Goal: Task Accomplishment & Management: Manage account settings

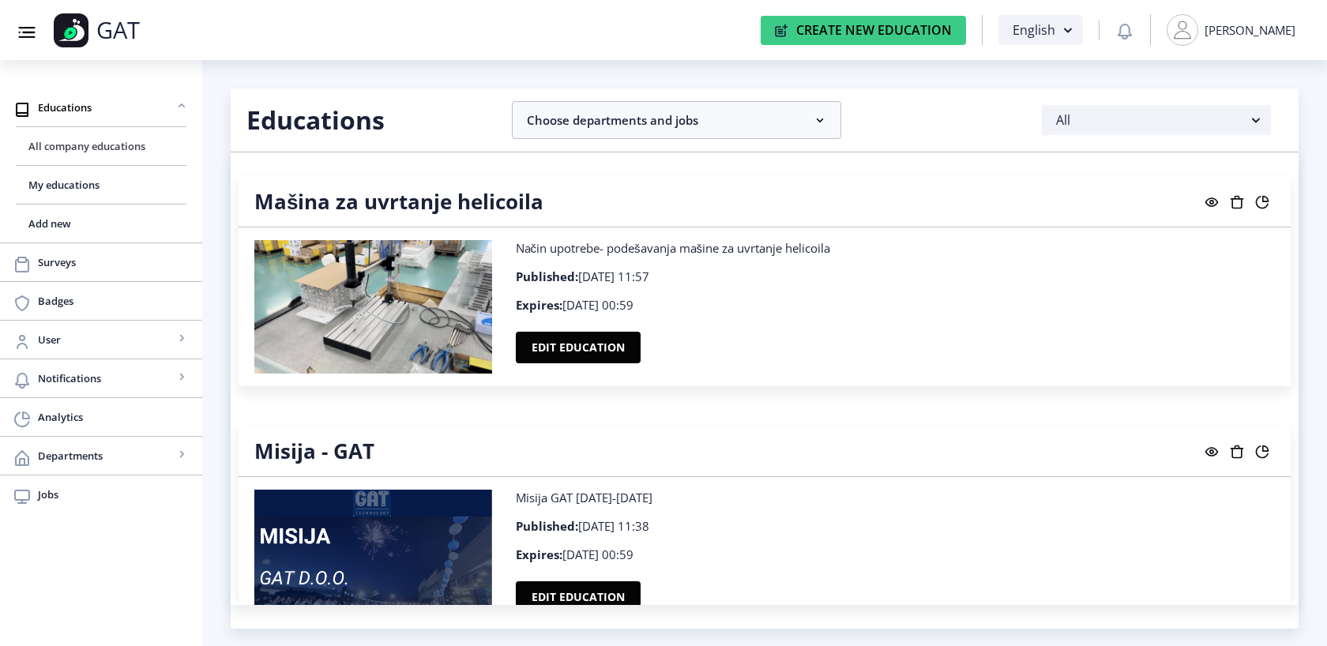
click at [56, 156] on link "All company educations" at bounding box center [101, 146] width 171 height 38
click at [62, 148] on span "All company educations" at bounding box center [100, 146] width 145 height 19
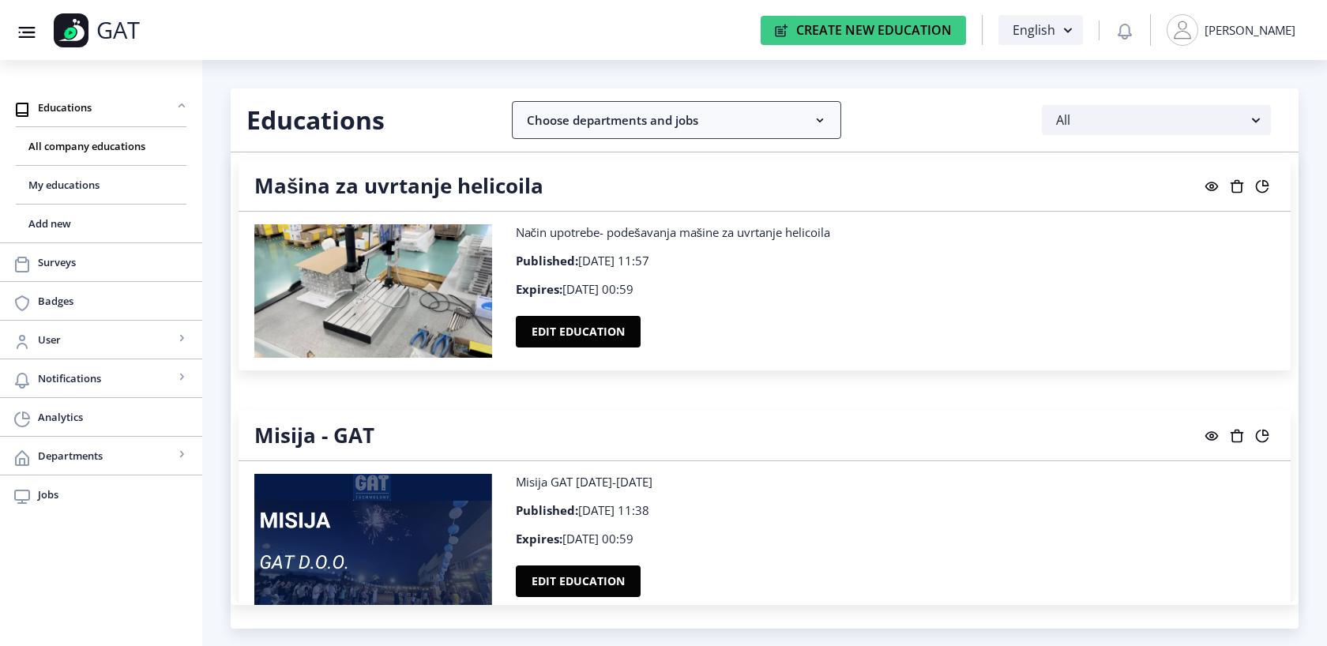
click at [702, 133] on nb-accordion-item-header "Choose departments and jobs" at bounding box center [676, 120] width 329 height 38
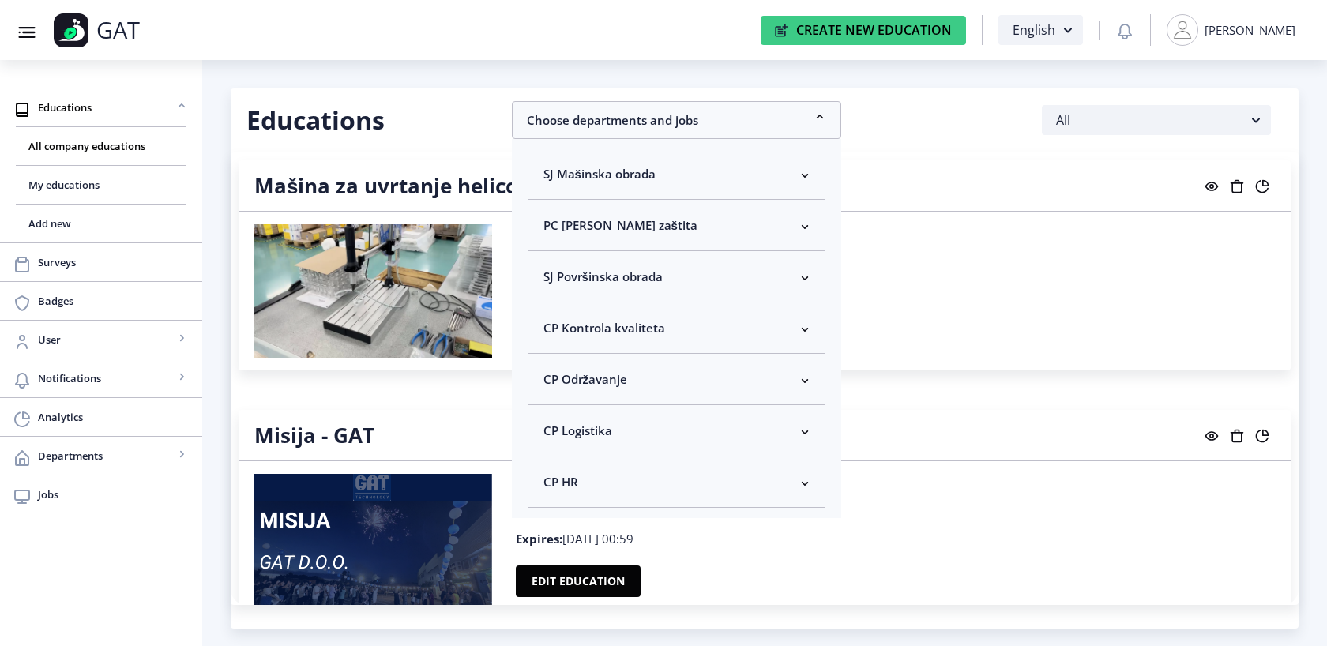
scroll to position [0, 0]
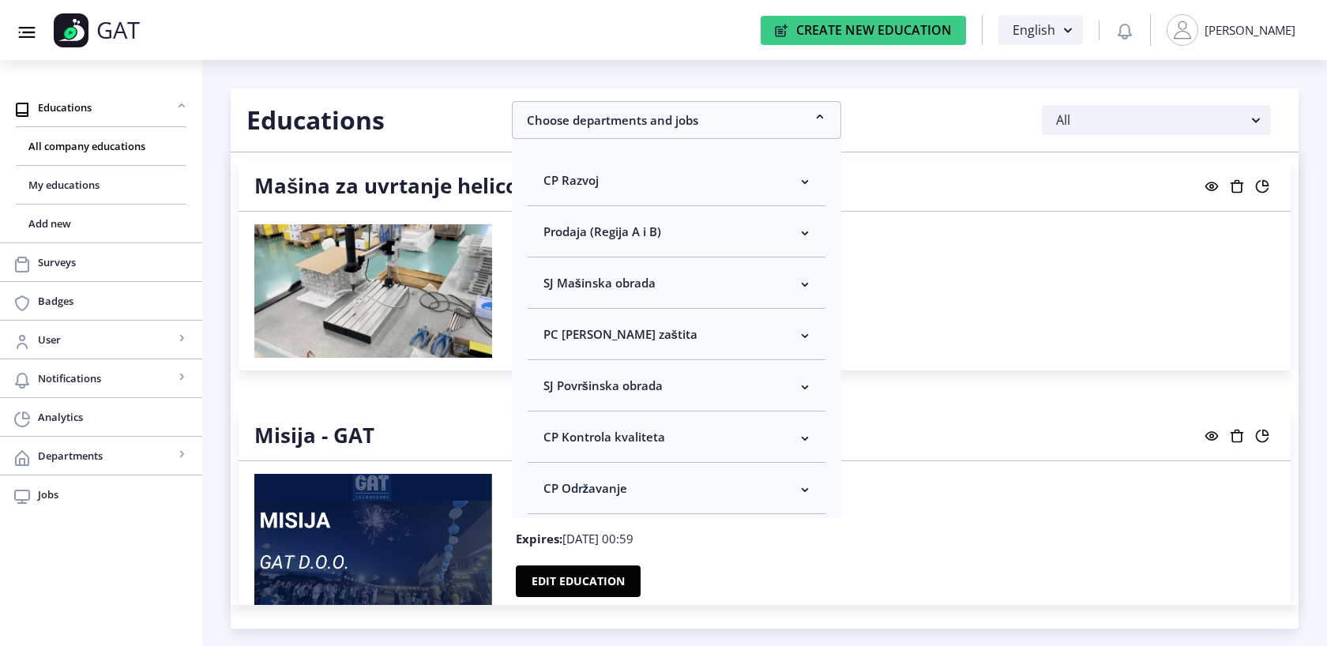
click at [534, 65] on nb-layout-column "Educations Choose departments and jobs CP Razvoj Select all Direktor Razvoja Ne…" at bounding box center [764, 353] width 1124 height 586
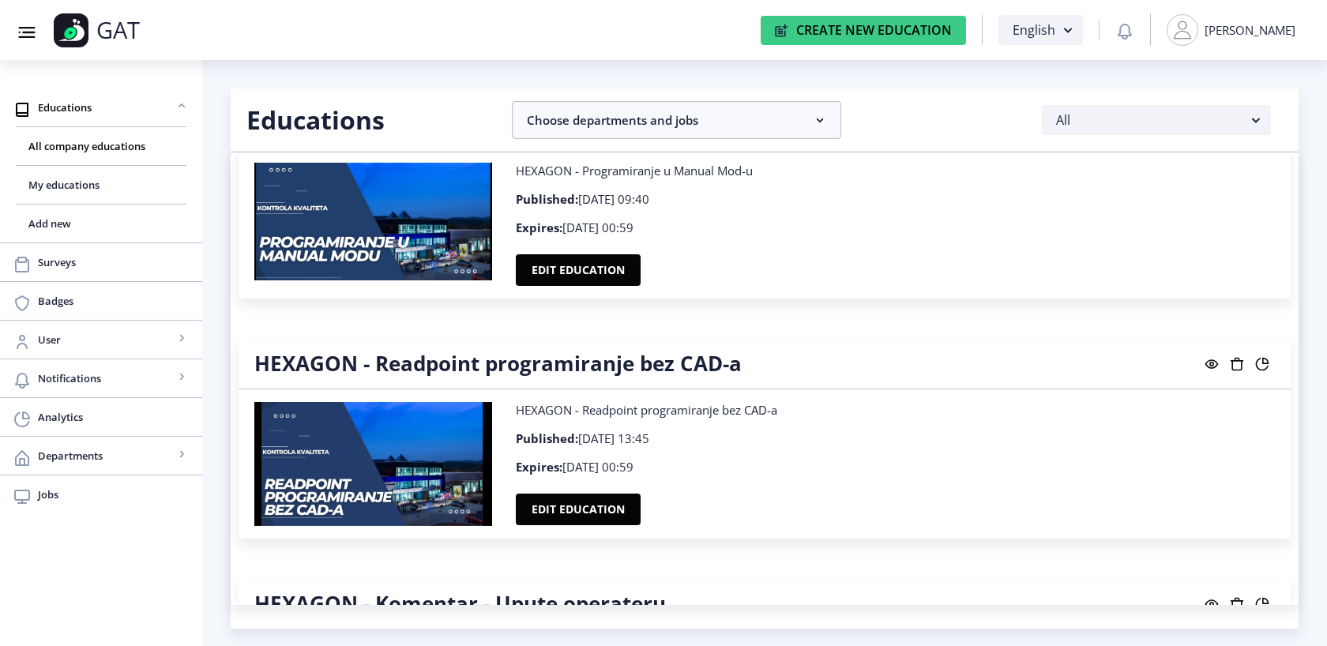
scroll to position [8138, 0]
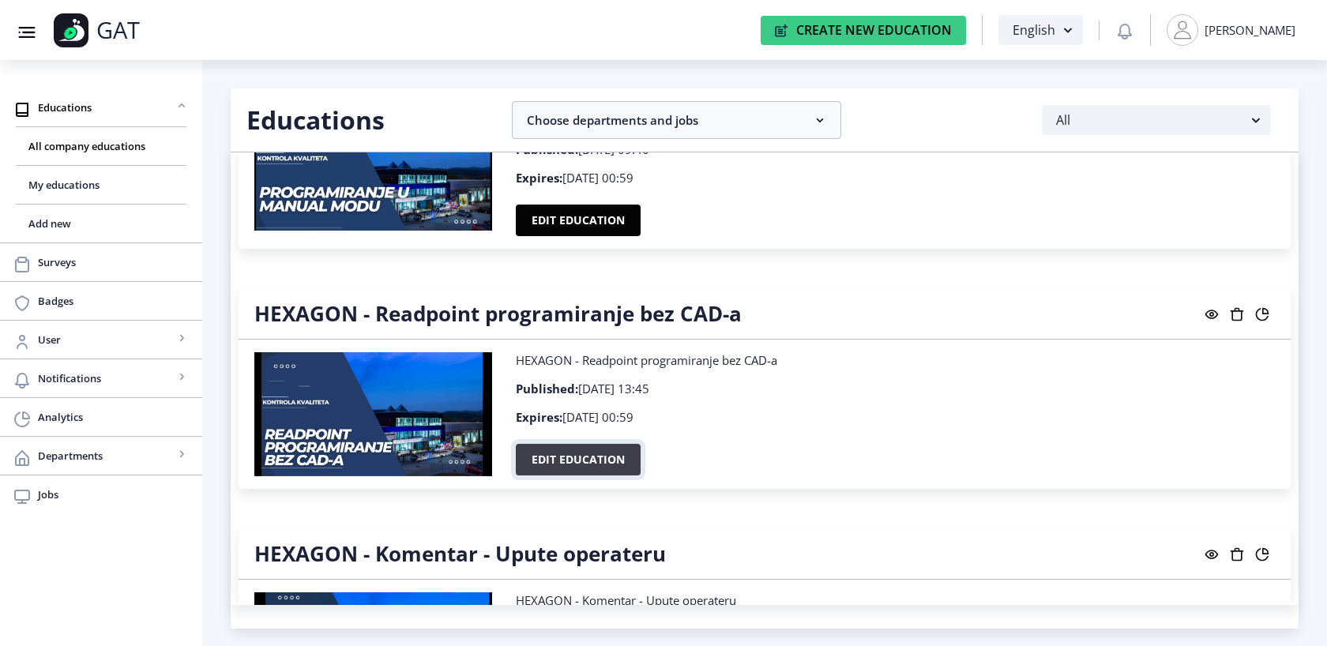
click at [595, 446] on button "Edit education" at bounding box center [578, 460] width 125 height 32
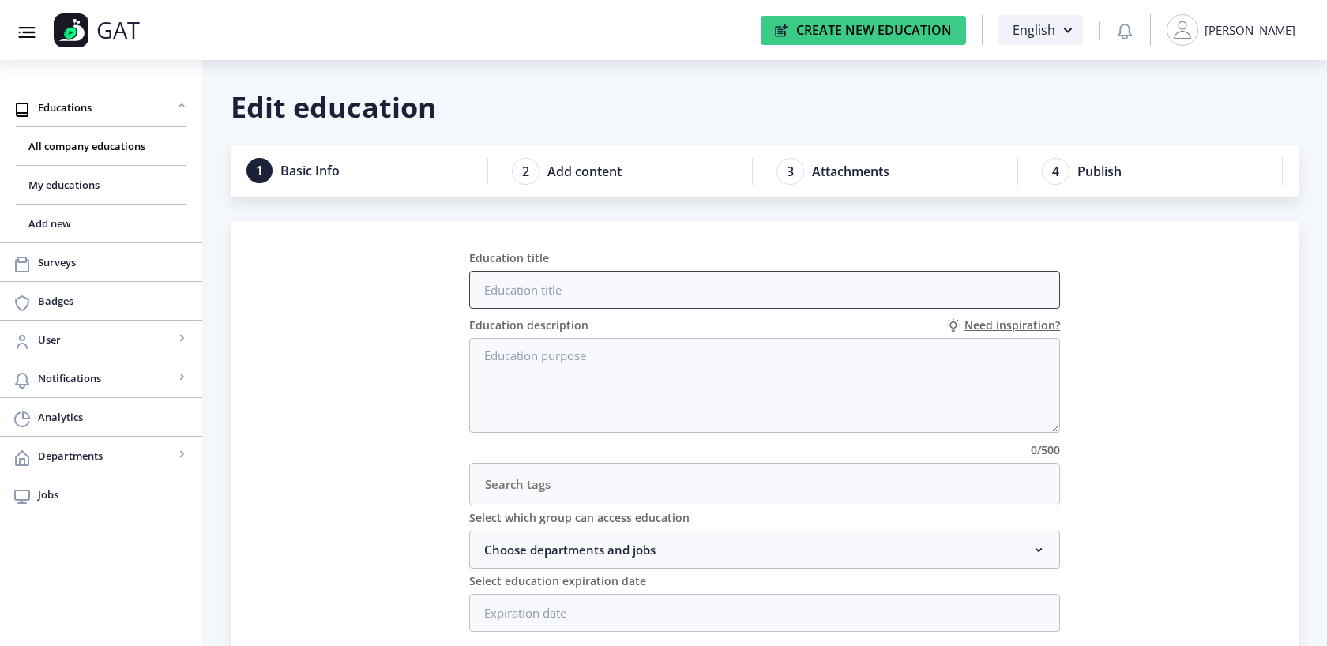
scroll to position [96, 0]
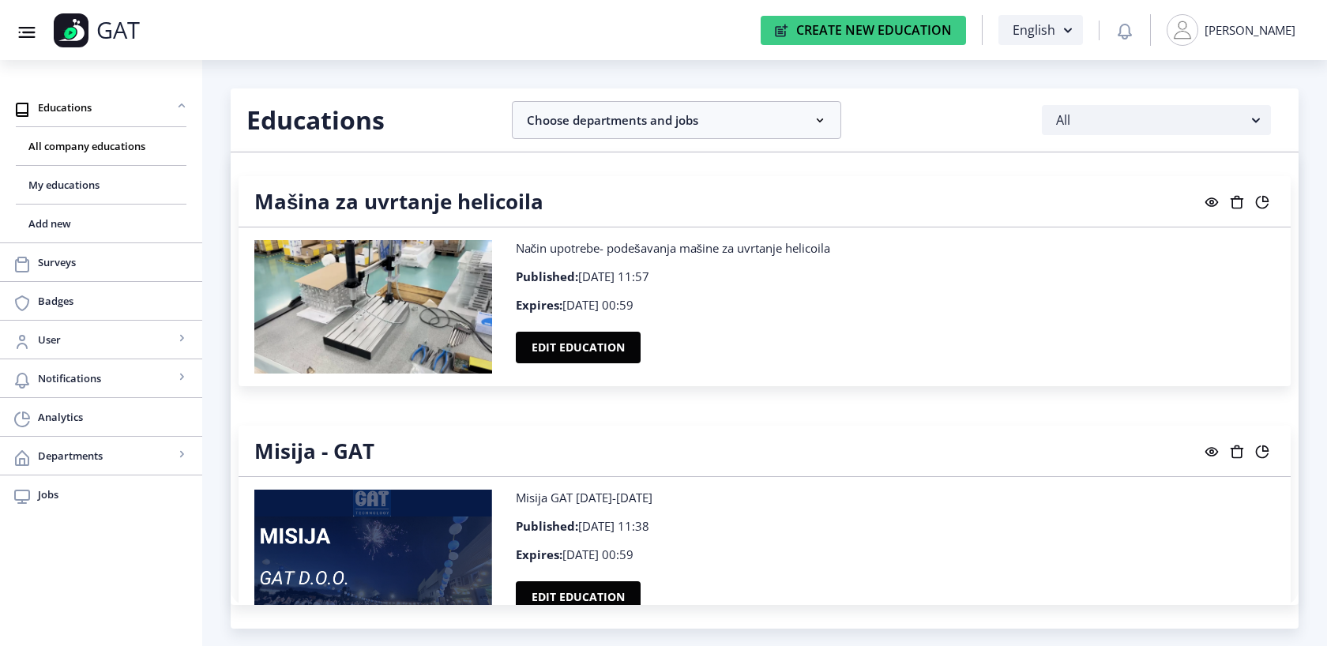
click at [1203, 451] on rect at bounding box center [1211, 452] width 16 height 16
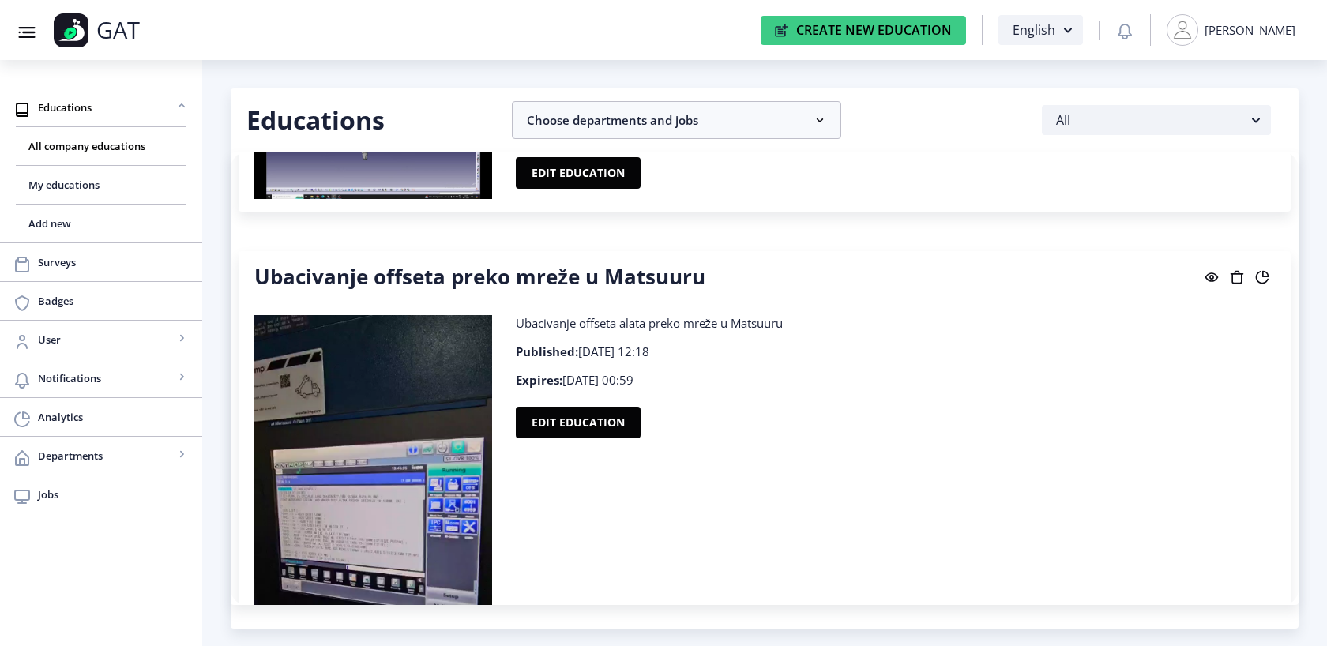
scroll to position [4145, 0]
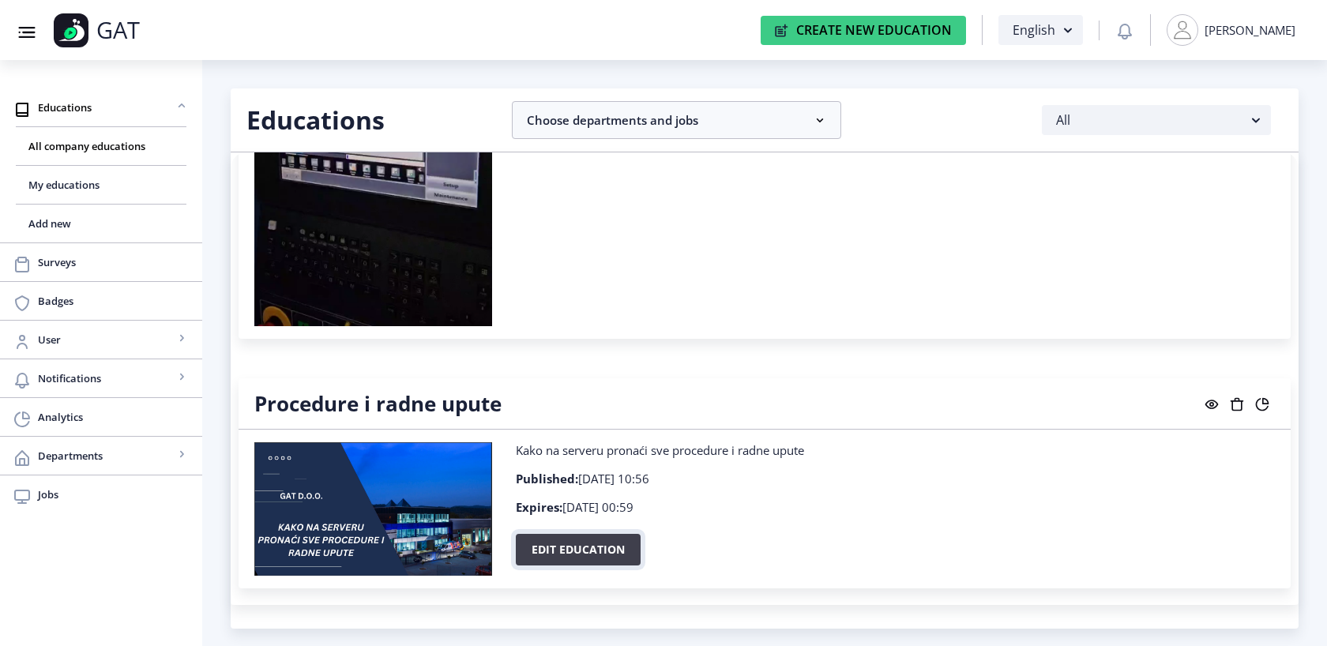
click at [545, 550] on button "Edit education" at bounding box center [578, 550] width 125 height 32
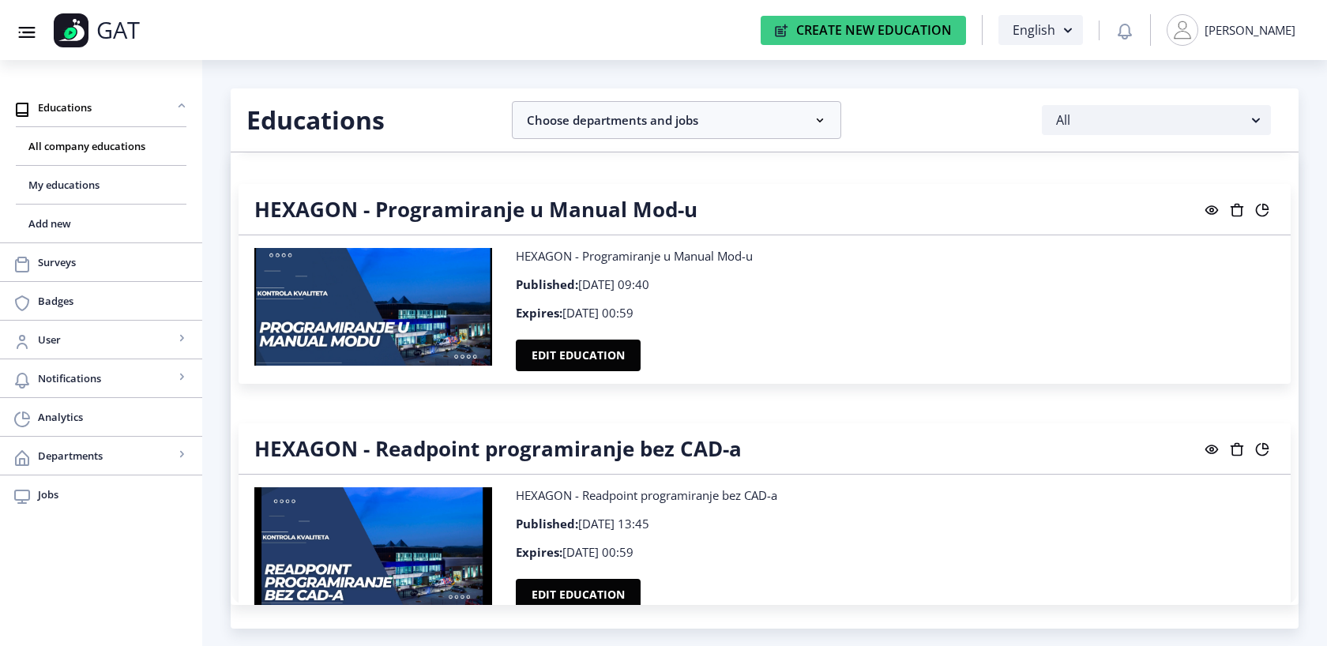
scroll to position [7634, 0]
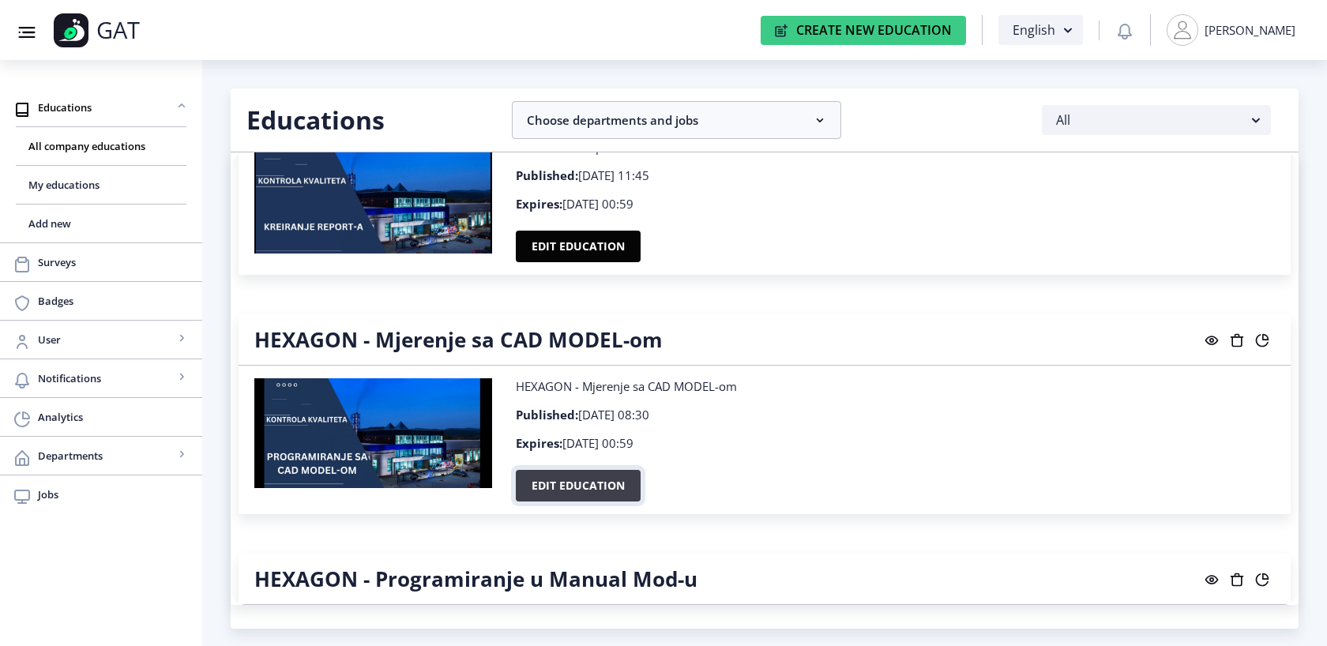
click at [557, 471] on button "Edit education" at bounding box center [578, 486] width 125 height 32
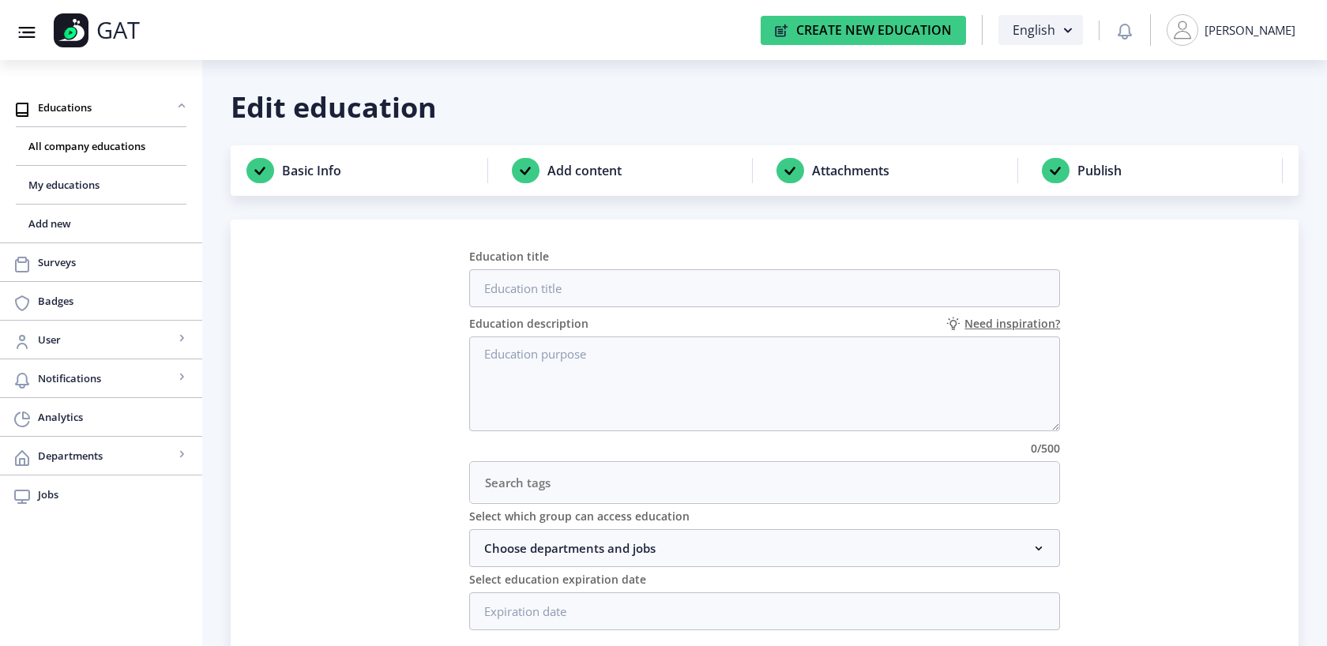
scroll to position [95, 0]
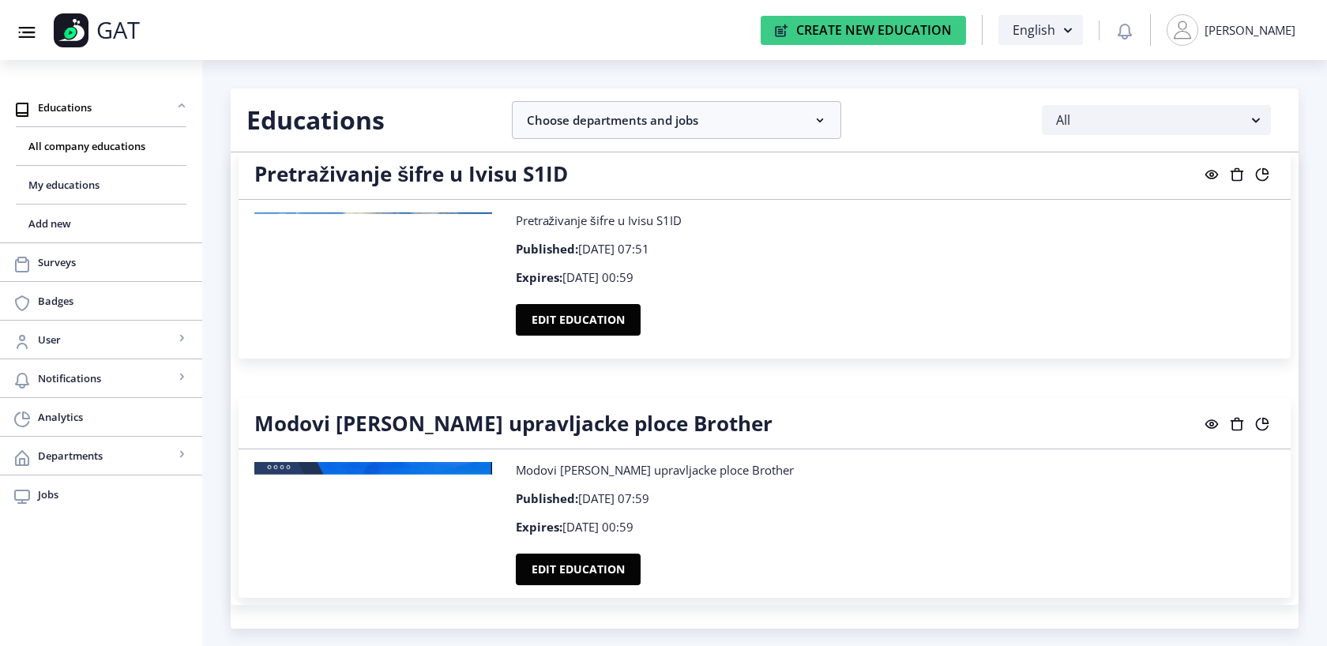
scroll to position [5899, 0]
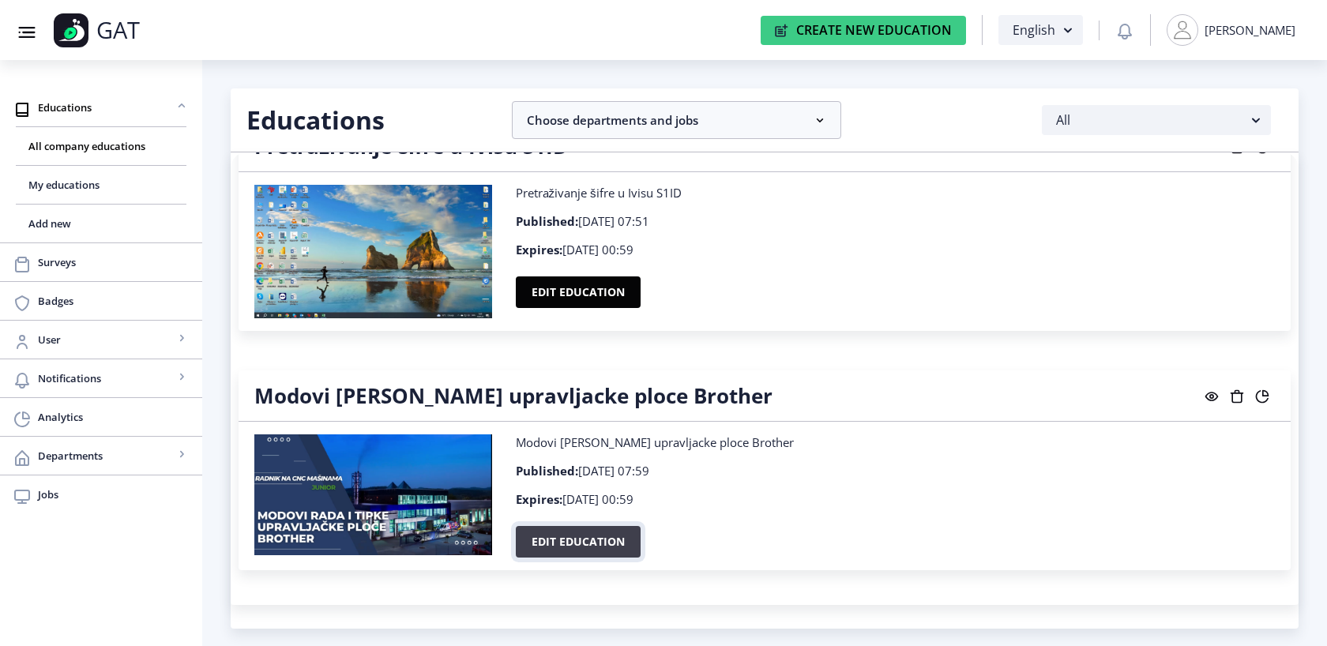
click at [547, 532] on button "Edit education" at bounding box center [578, 542] width 125 height 32
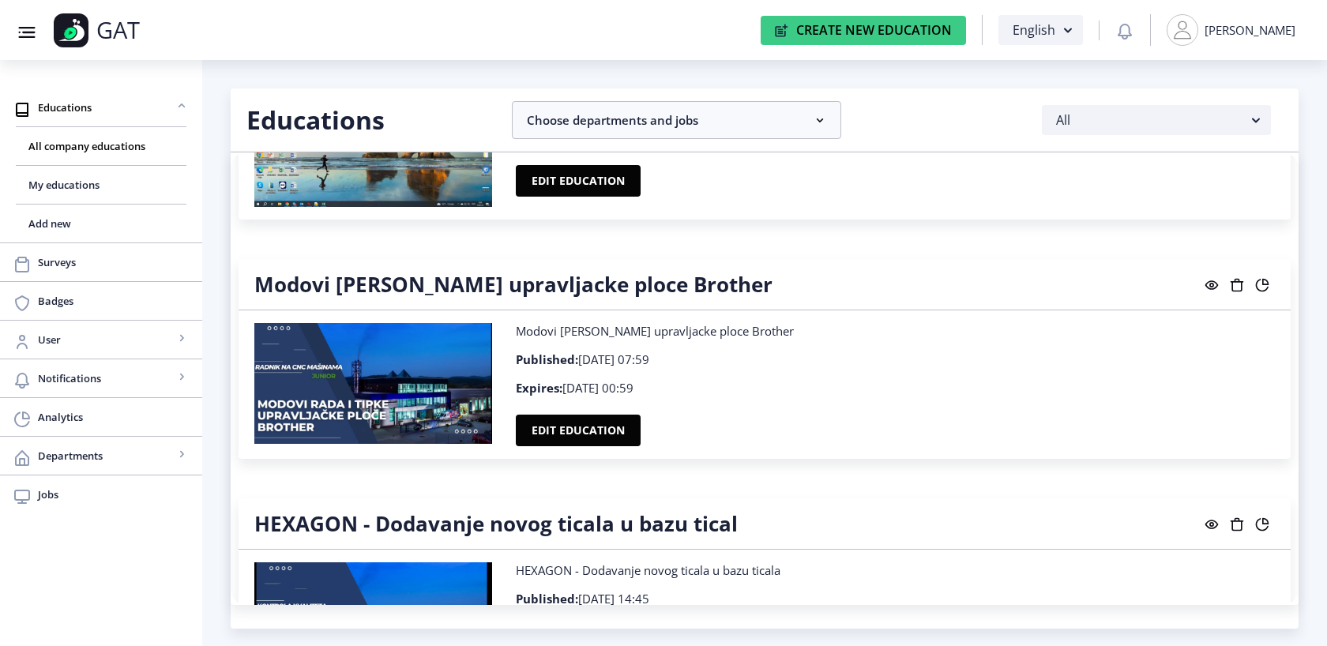
scroll to position [6257, 0]
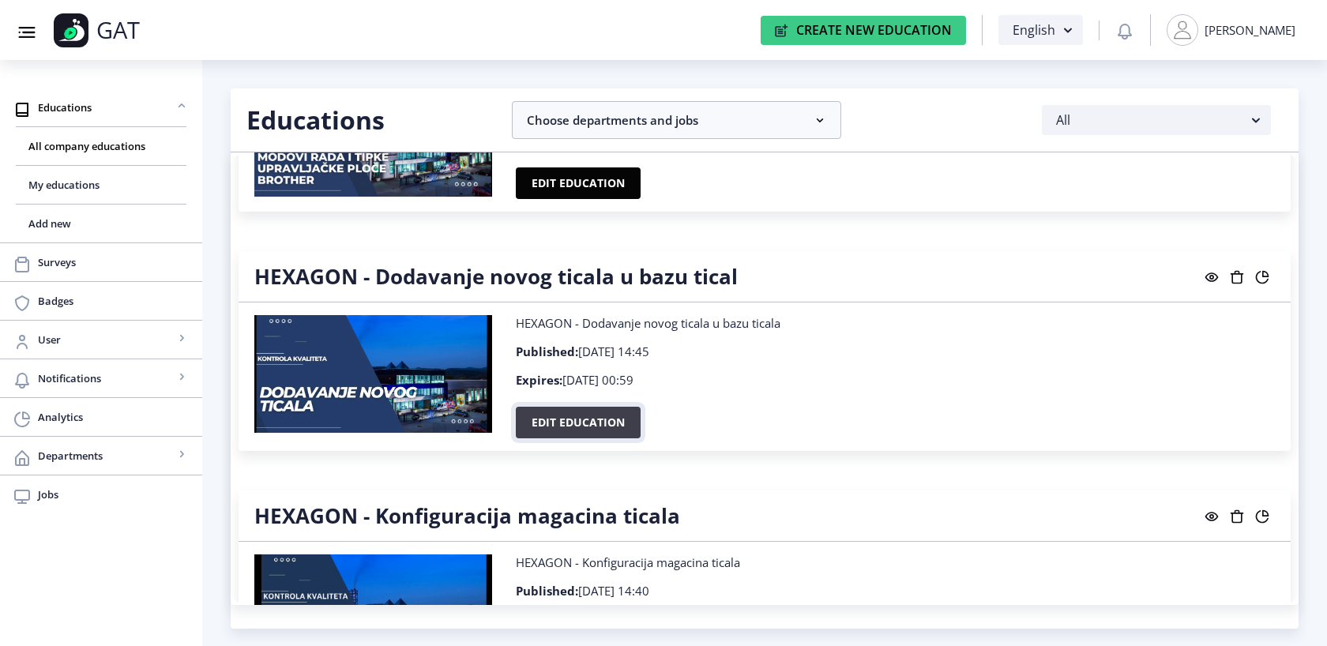
click at [562, 408] on button "Edit education" at bounding box center [578, 423] width 125 height 32
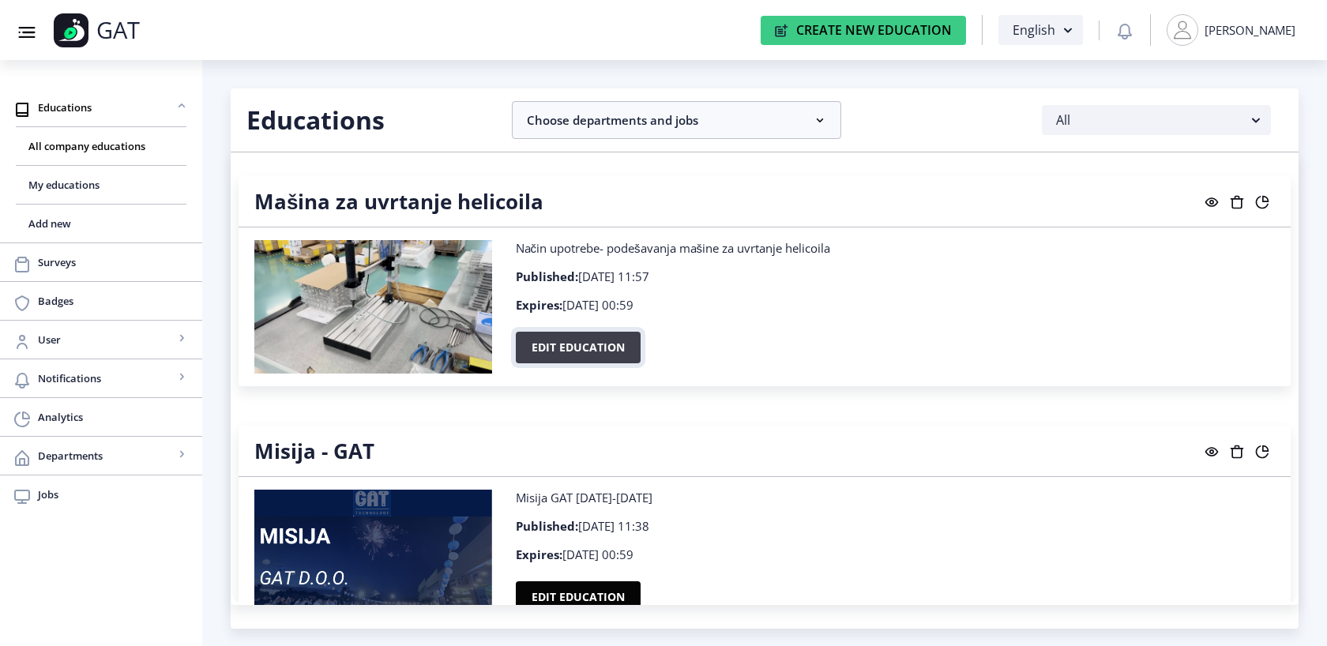
click at [599, 352] on button "Edit education" at bounding box center [578, 348] width 125 height 32
click at [1285, 32] on div "[PERSON_NAME]" at bounding box center [1249, 30] width 91 height 16
click at [1236, 159] on span "Log out" at bounding box center [1239, 153] width 101 height 19
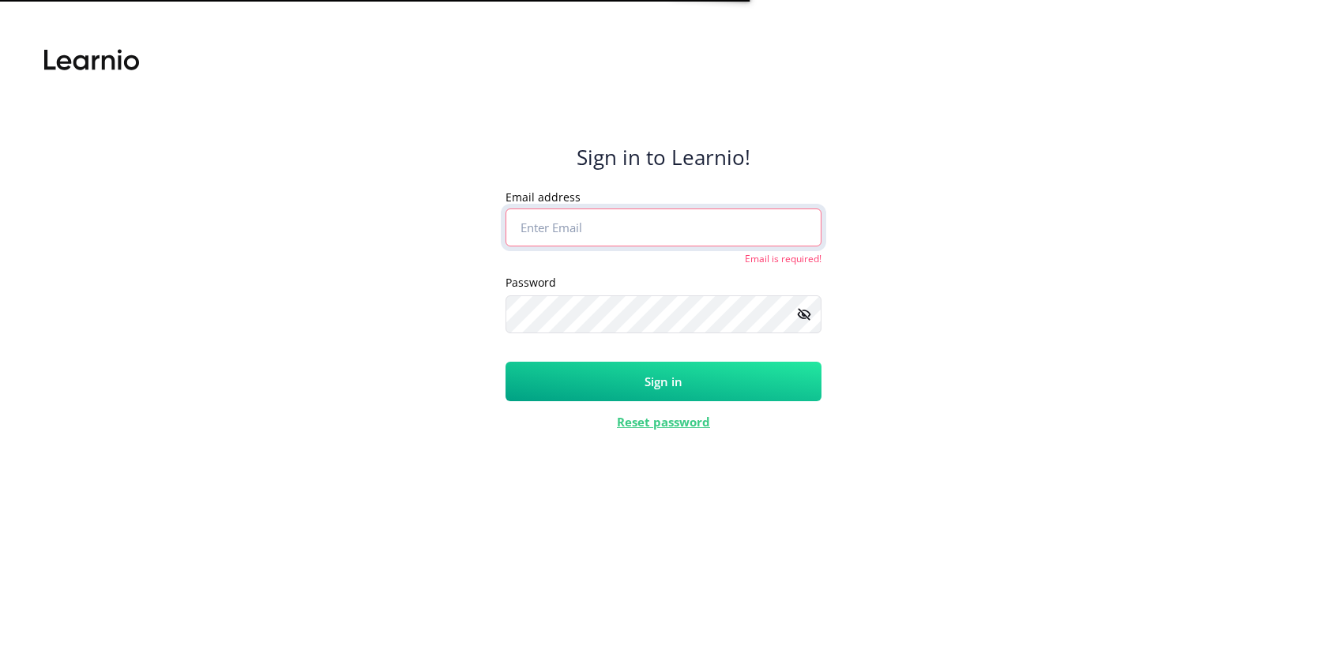
type input "[PERSON_NAME][EMAIL_ADDRESS][PERSON_NAME][DOMAIN_NAME]"
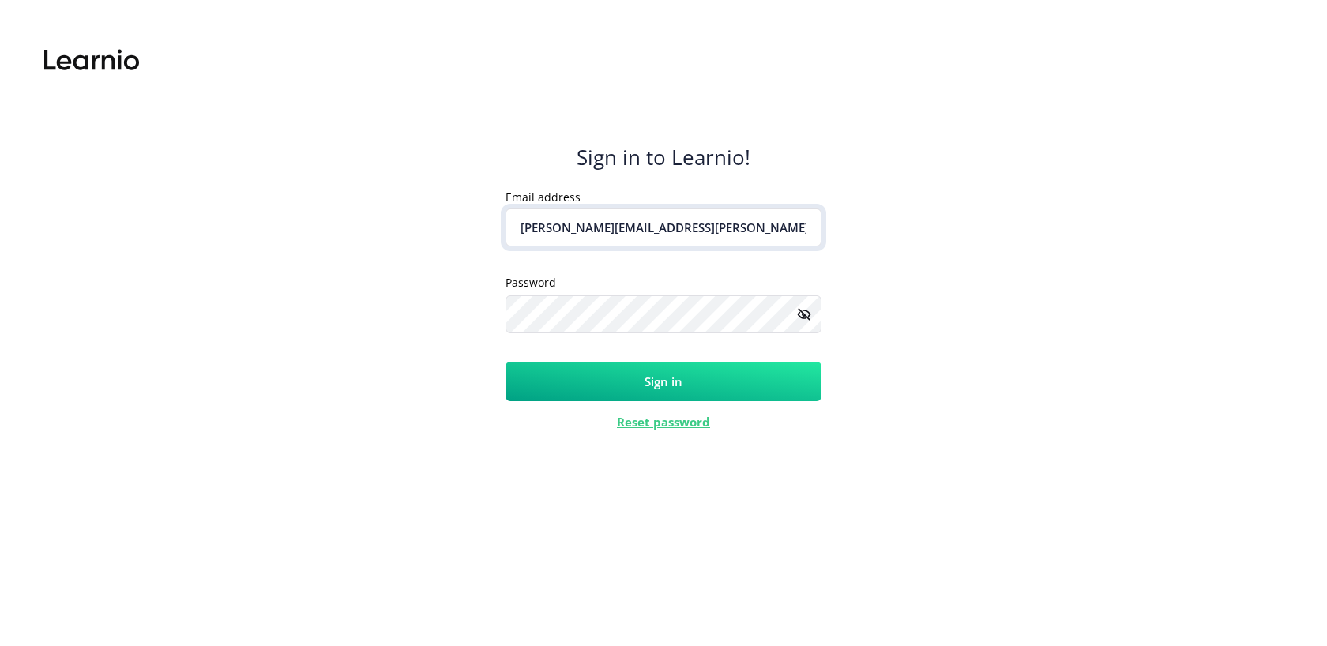
click at [687, 234] on input "[PERSON_NAME][EMAIL_ADDRESS][PERSON_NAME][DOMAIN_NAME]" at bounding box center [663, 227] width 316 height 38
click at [801, 313] on icon at bounding box center [803, 314] width 12 height 12
click at [596, 393] on button "Sign in" at bounding box center [663, 381] width 316 height 39
